Goal: Task Accomplishment & Management: Manage account settings

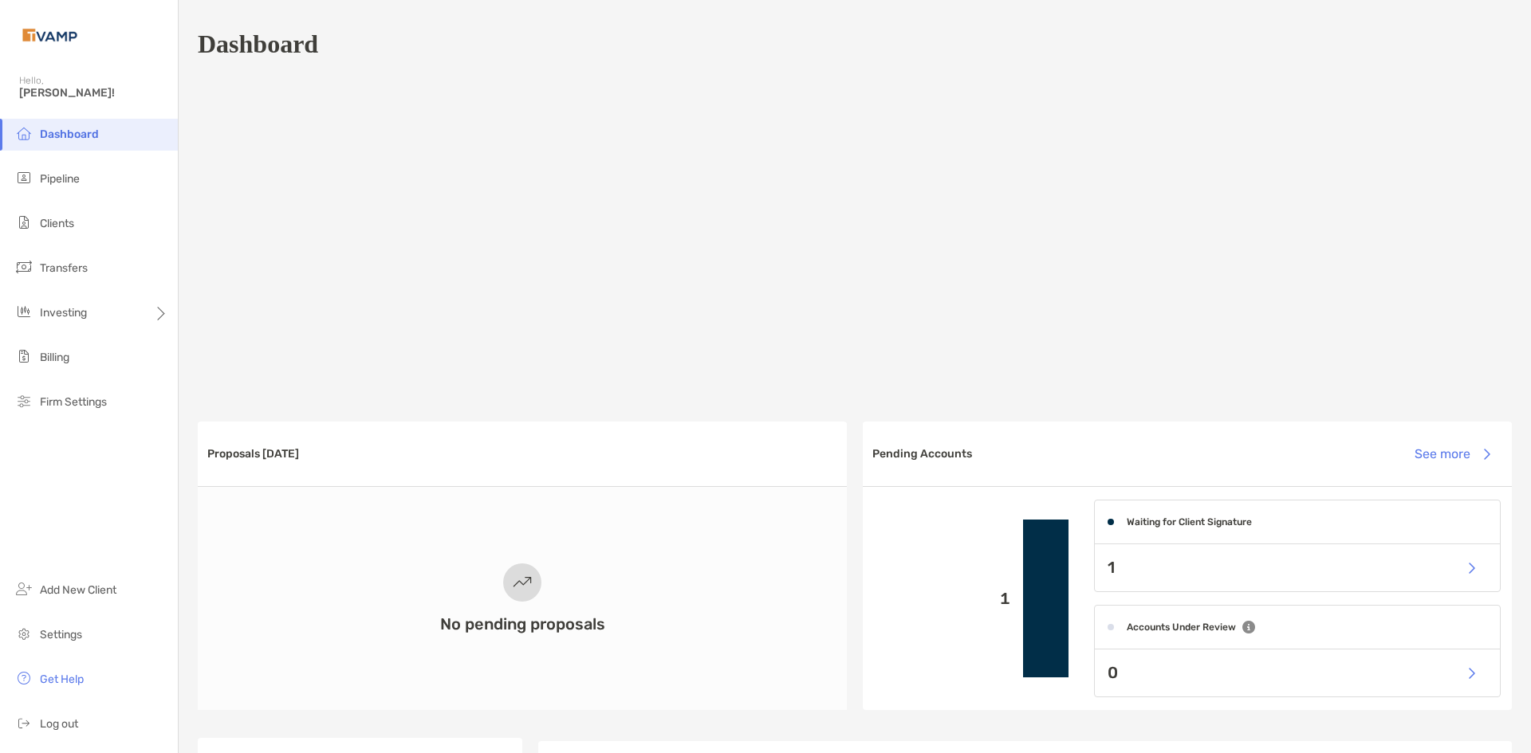
click at [63, 201] on ul "Dashboard Pipeline Clients Transfers Investing Billing Firm Settings" at bounding box center [89, 275] width 178 height 313
click at [73, 193] on li "Pipeline" at bounding box center [89, 179] width 178 height 32
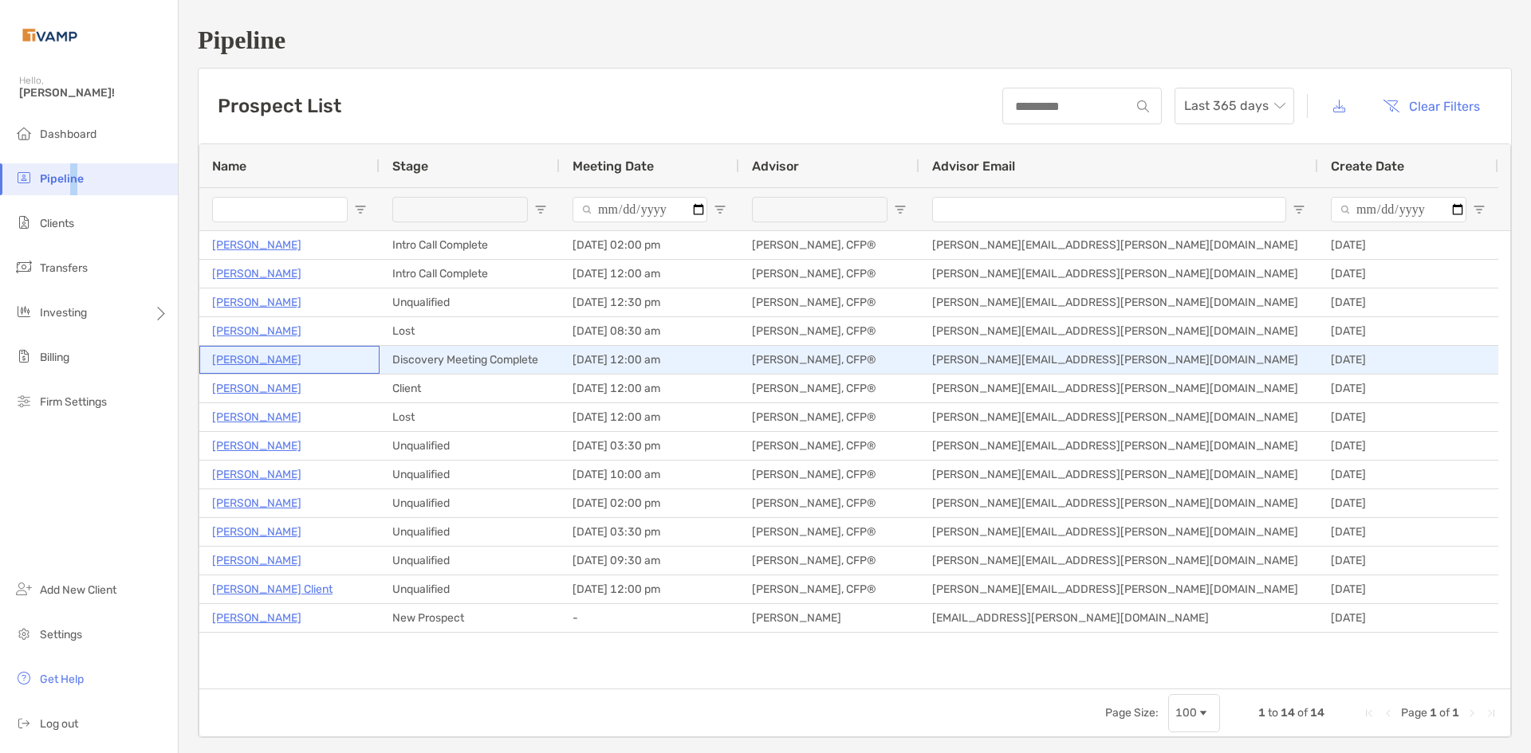
click at [213, 361] on p "Ria Voss" at bounding box center [256, 360] width 89 height 20
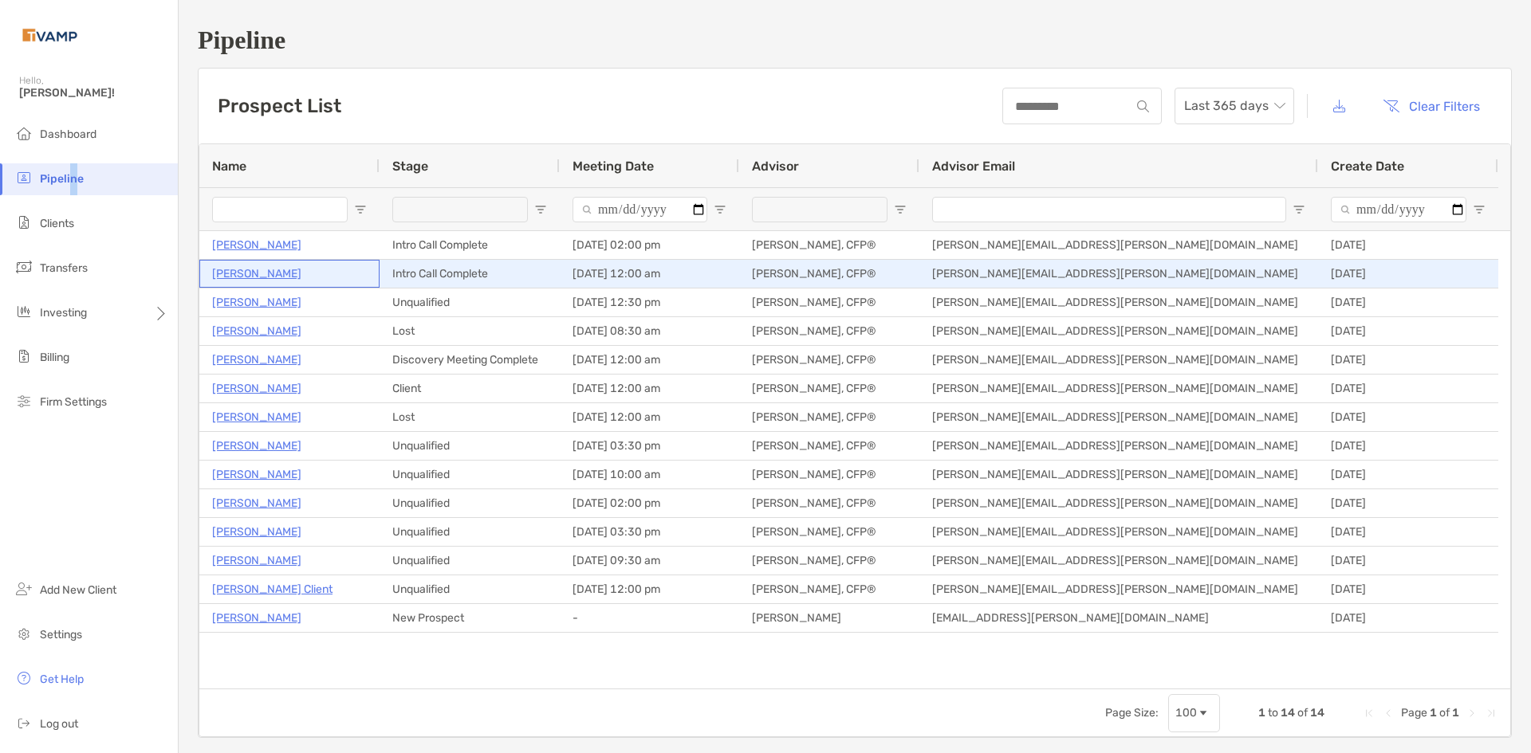
click at [262, 275] on p "[PERSON_NAME]" at bounding box center [256, 274] width 89 height 20
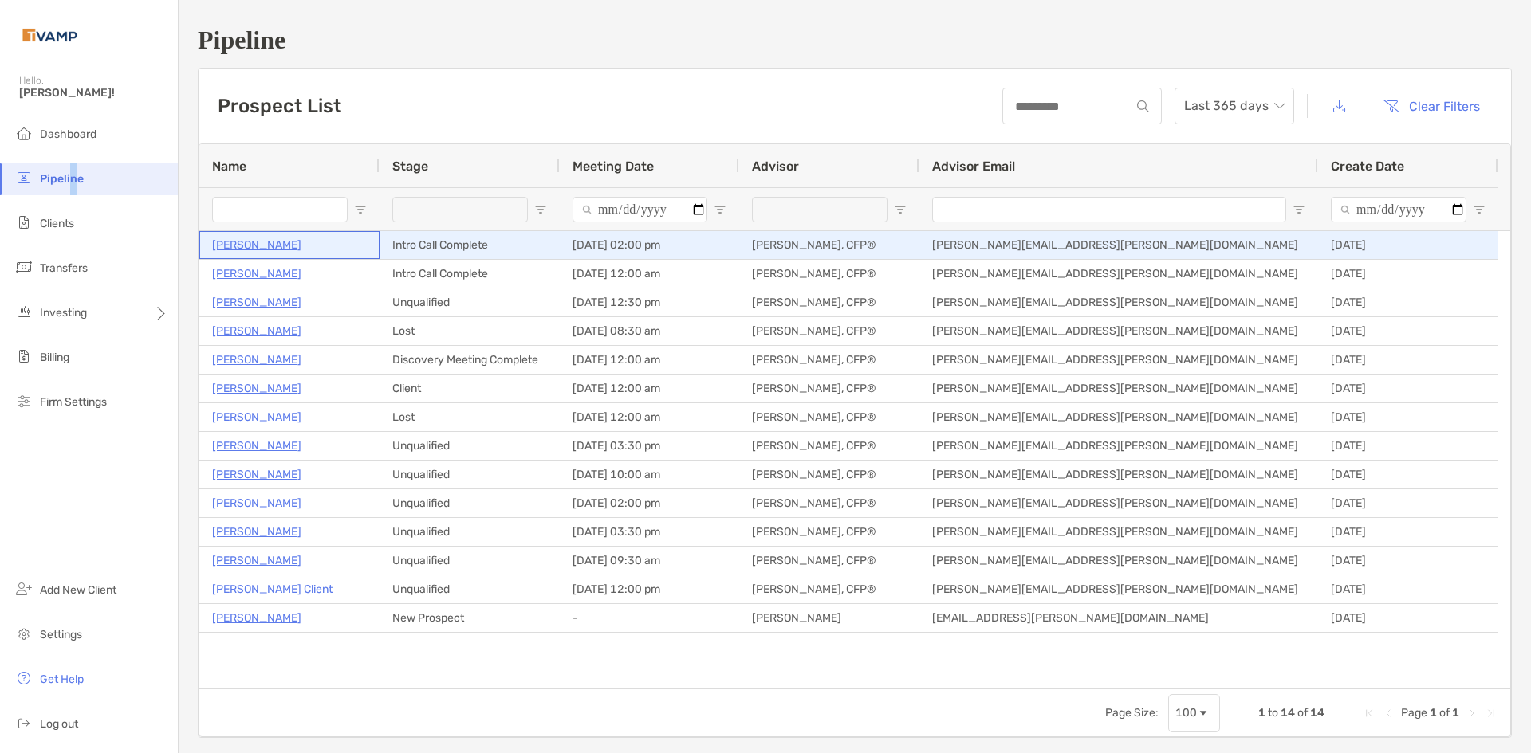
click at [257, 254] on p "Teja Suvarna" at bounding box center [256, 245] width 89 height 20
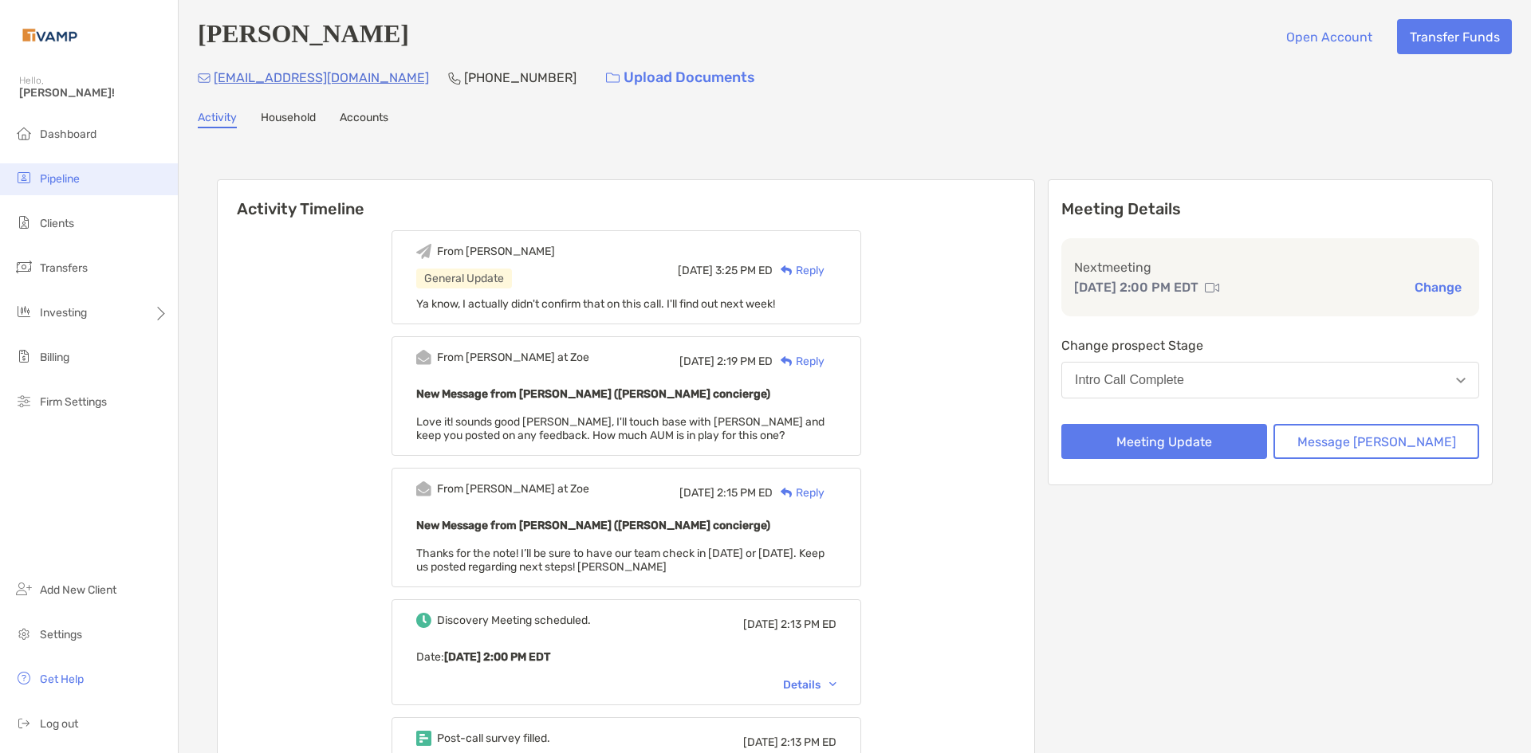
click at [60, 177] on span "Pipeline" at bounding box center [60, 179] width 40 height 14
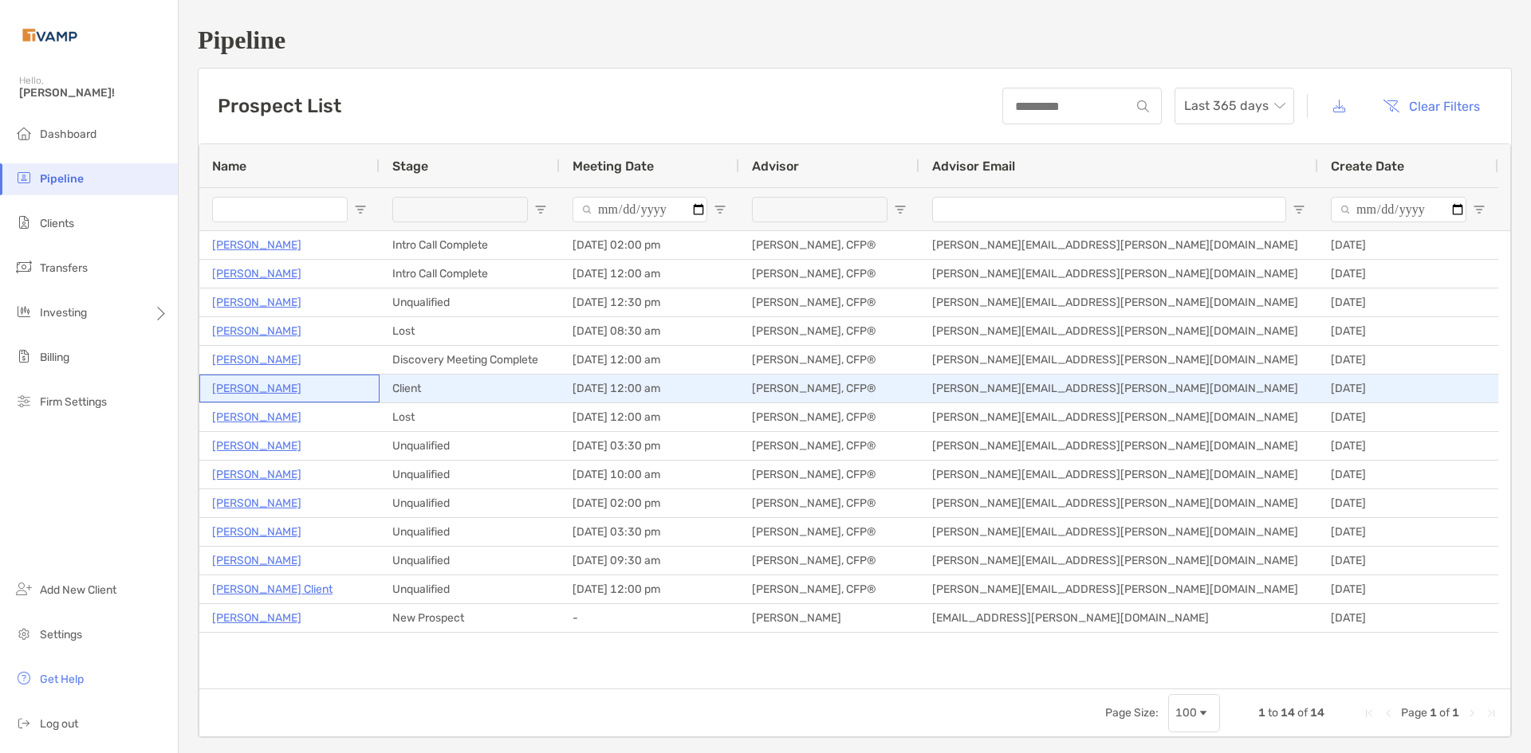
click at [293, 389] on p "[PERSON_NAME]" at bounding box center [256, 389] width 89 height 20
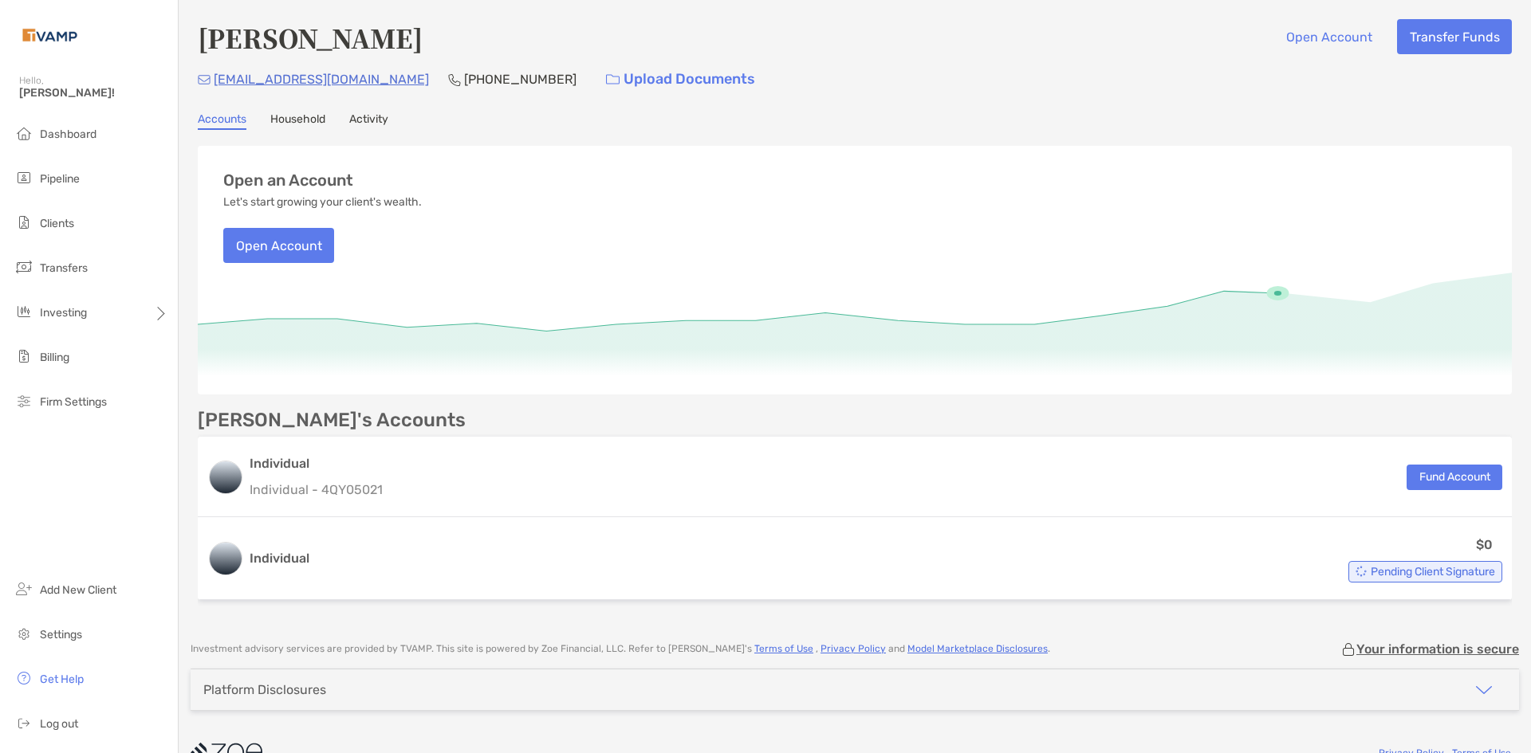
click at [304, 114] on link "Household" at bounding box center [297, 121] width 55 height 18
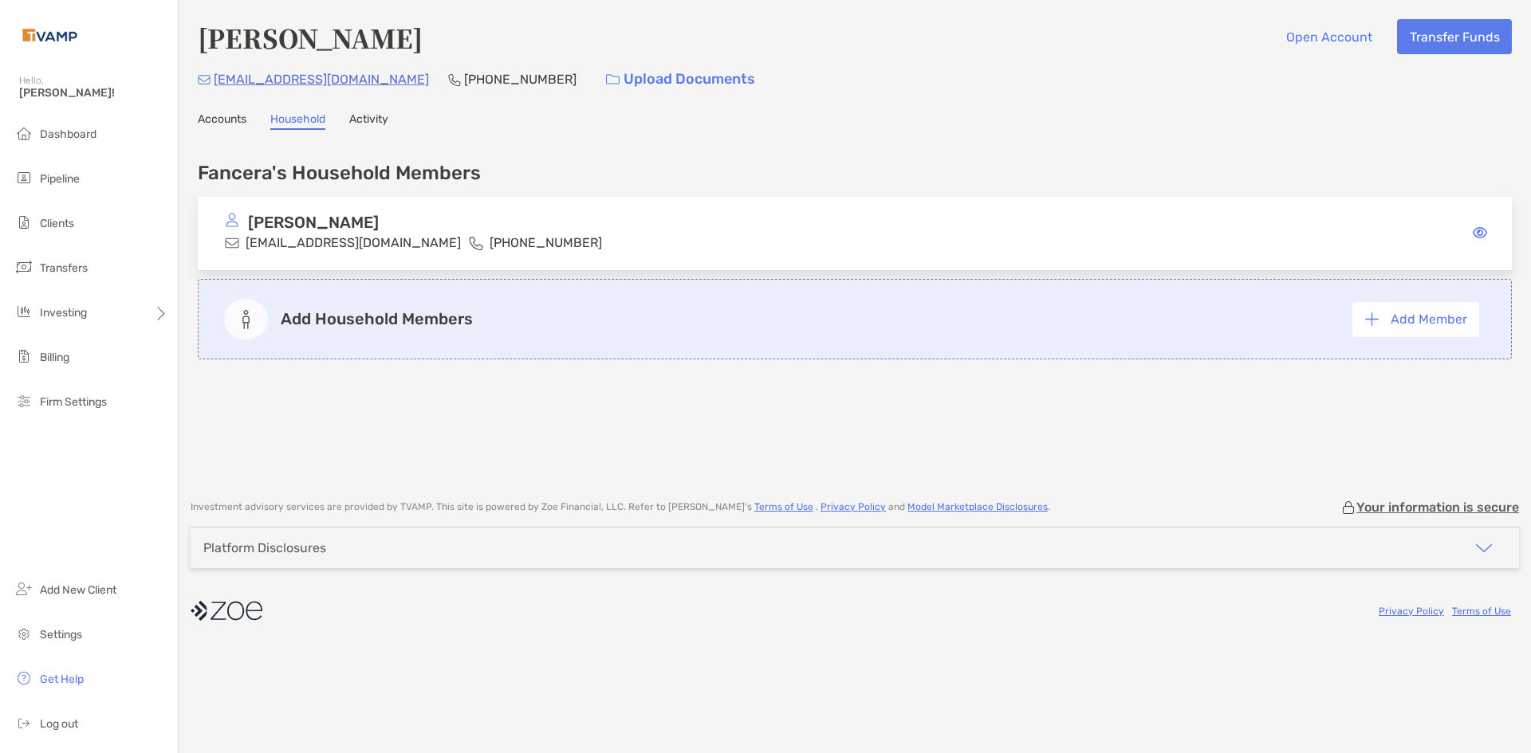
click at [380, 115] on link "Activity" at bounding box center [368, 121] width 39 height 18
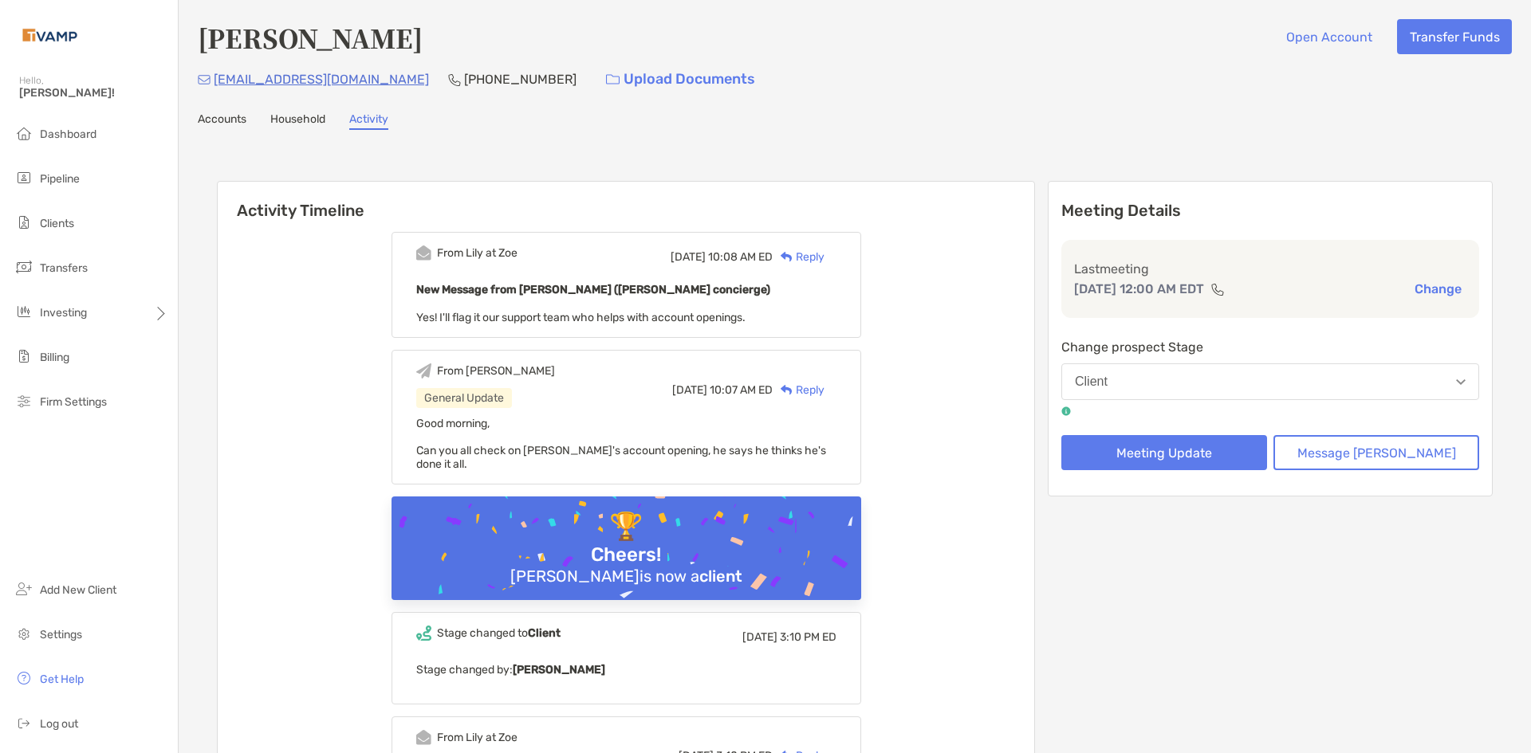
click at [214, 121] on link "Accounts" at bounding box center [222, 121] width 49 height 18
